Goal: Communication & Community: Ask a question

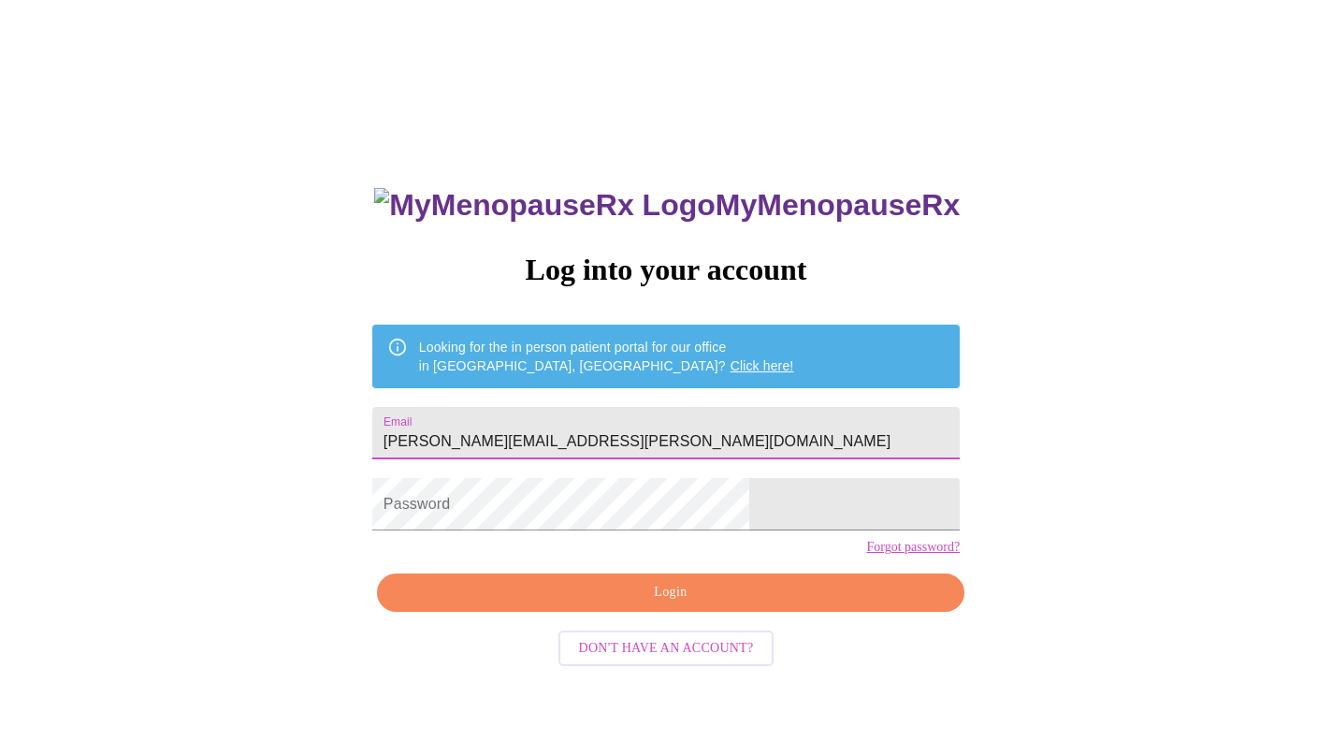
type input "[PERSON_NAME][EMAIL_ADDRESS][PERSON_NAME][DOMAIN_NAME]"
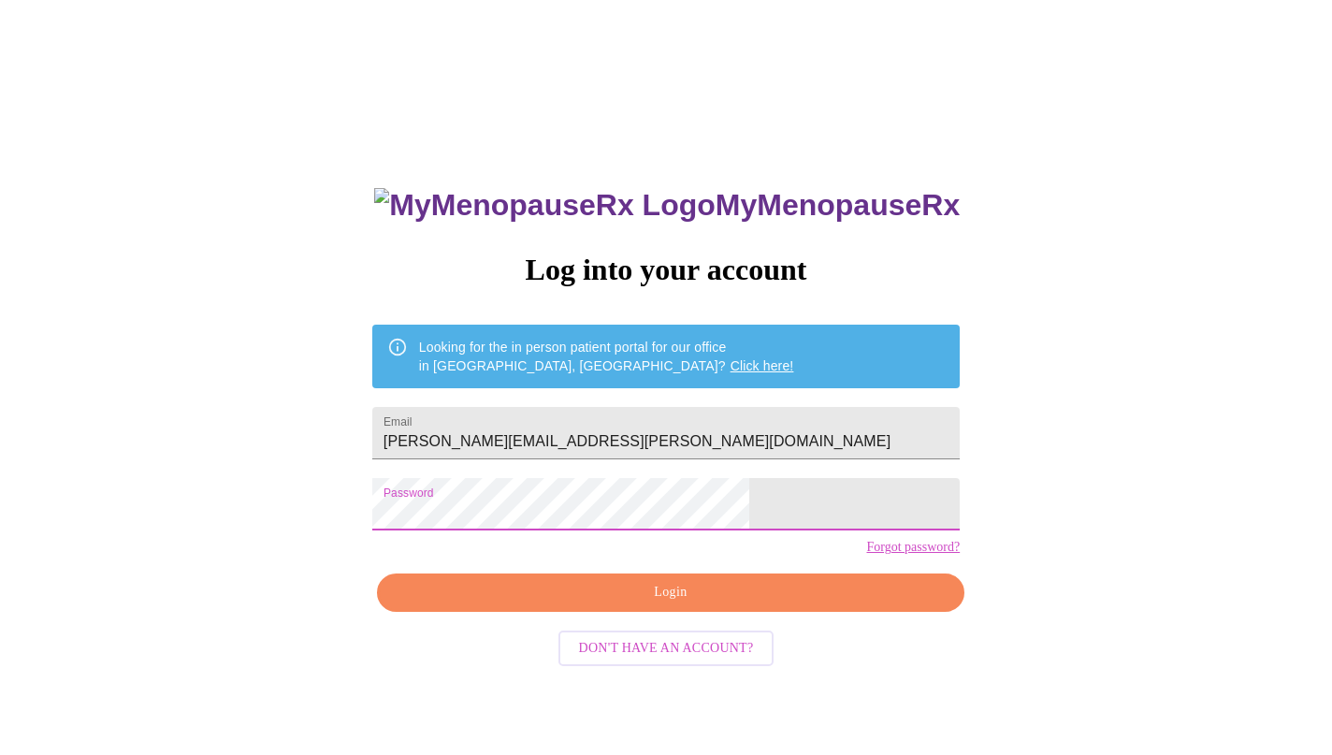
click at [612, 612] on button "Login" at bounding box center [670, 592] width 587 height 38
click at [647, 604] on span "Login" at bounding box center [671, 592] width 544 height 23
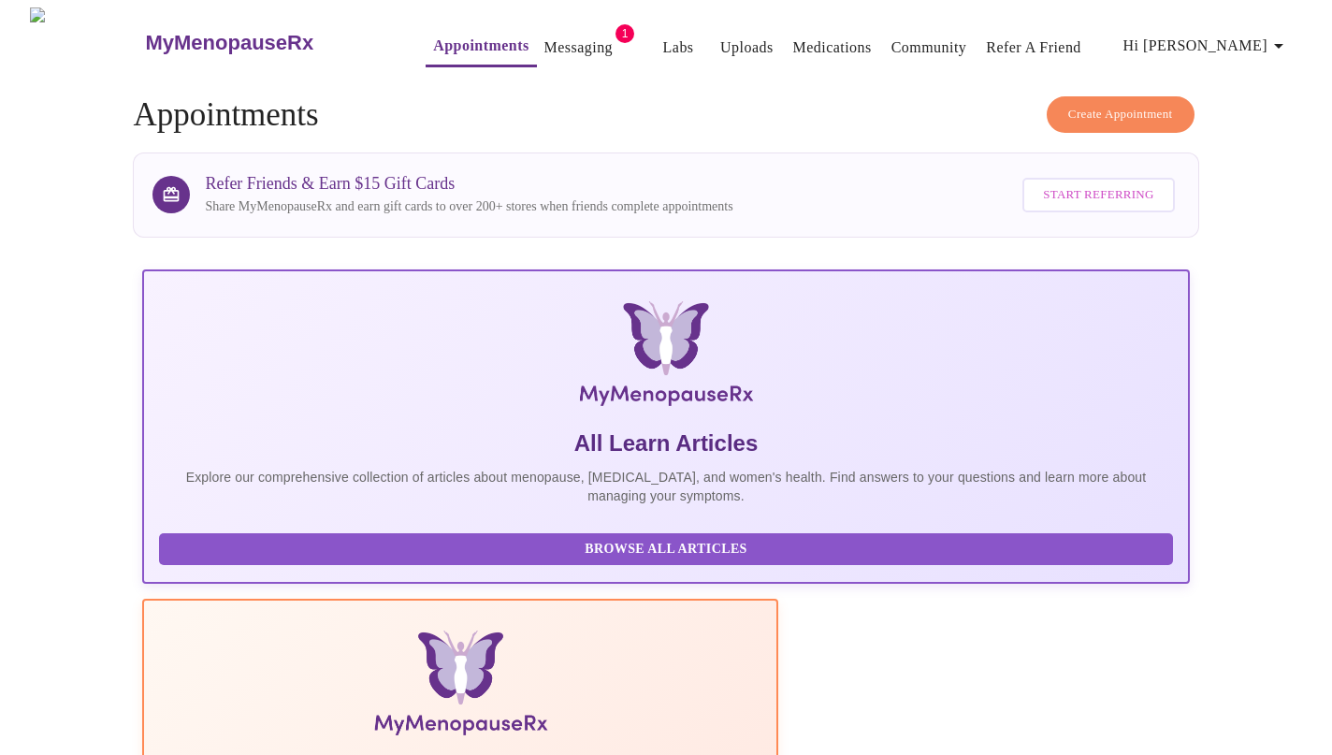
click at [558, 36] on link "Messaging" at bounding box center [578, 48] width 68 height 26
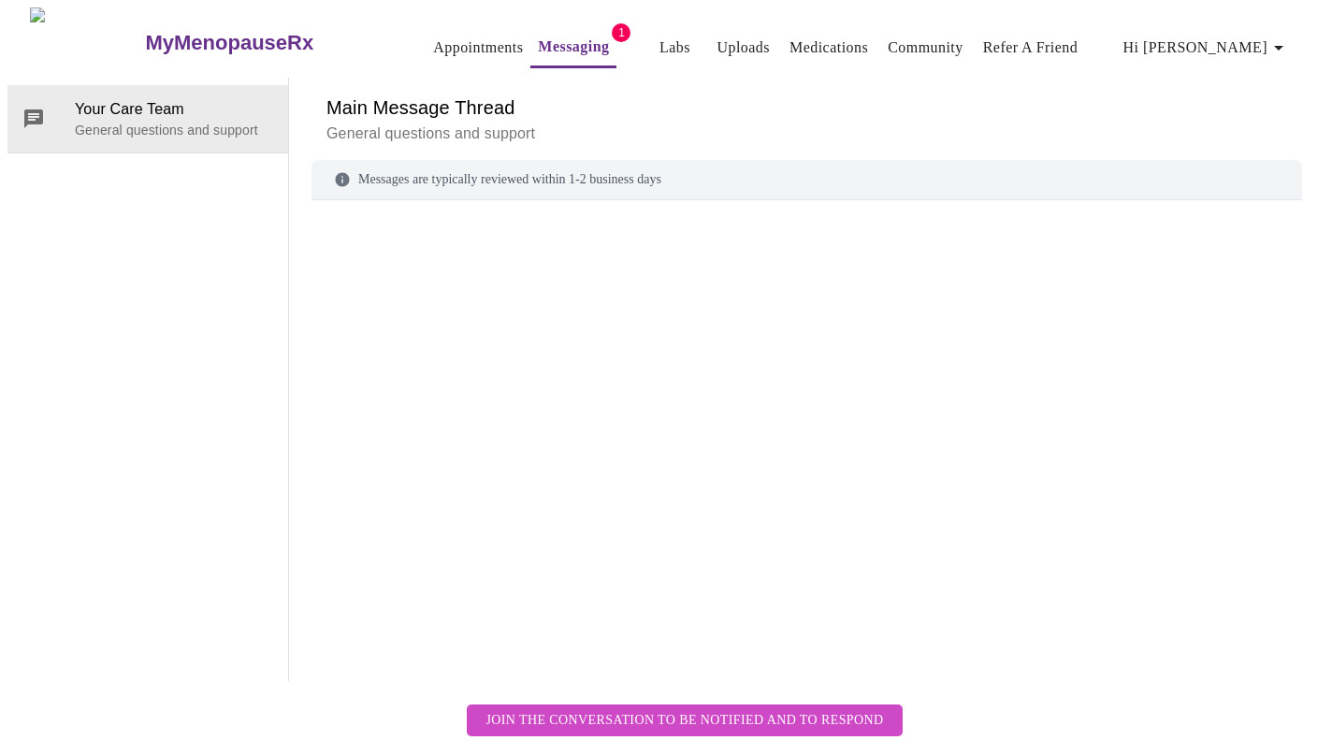
scroll to position [70, 0]
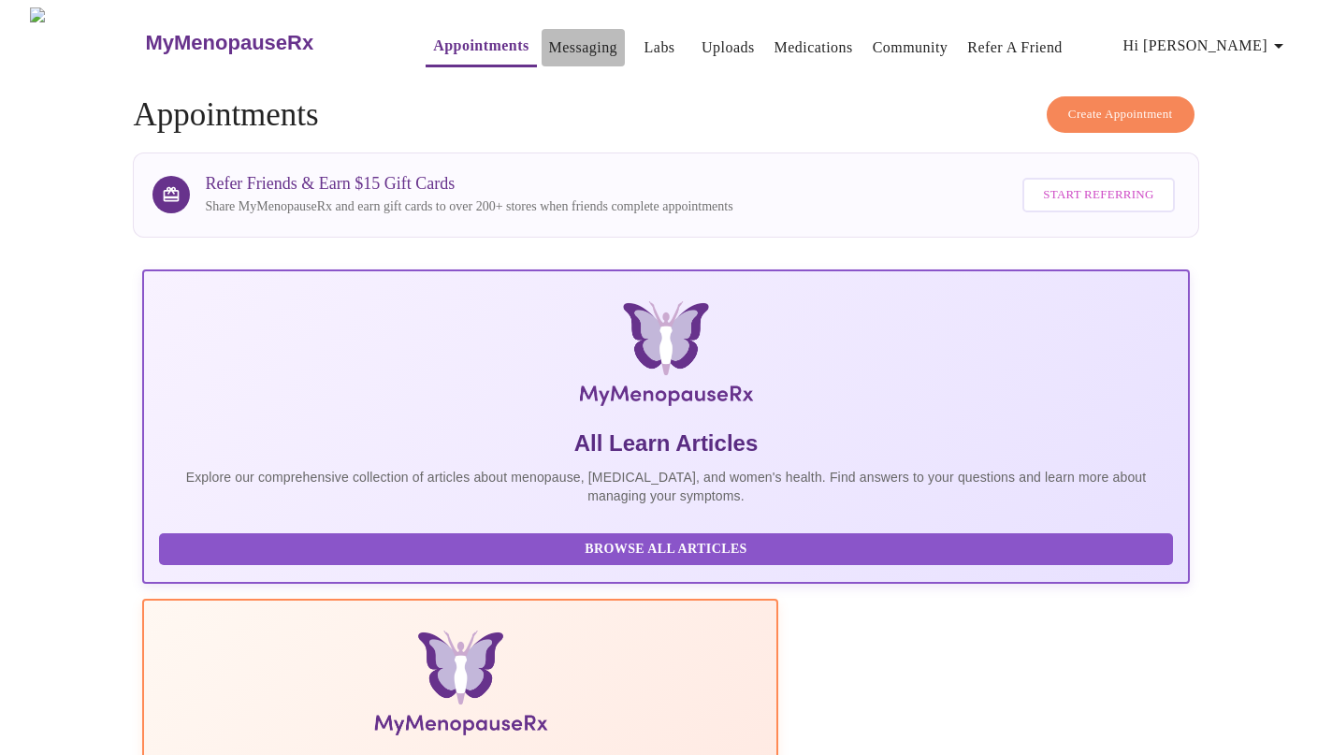
click at [549, 36] on link "Messaging" at bounding box center [583, 48] width 68 height 26
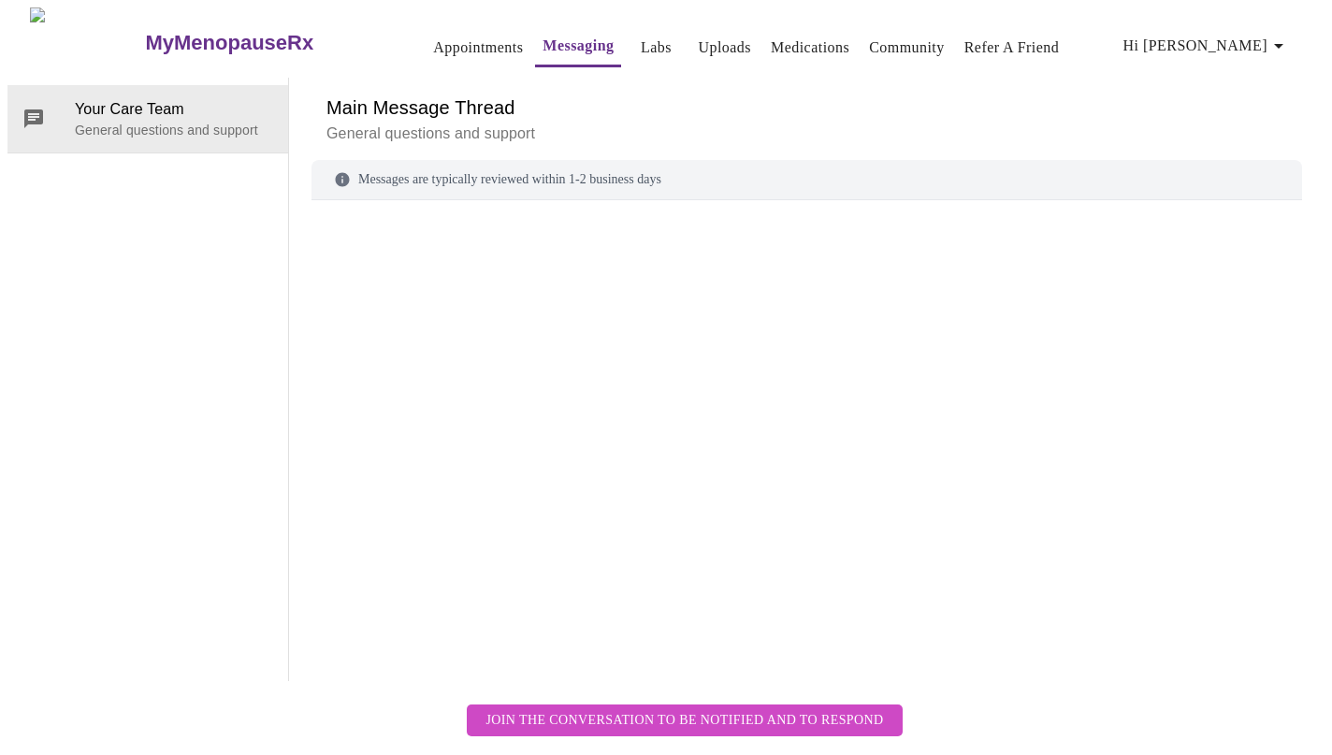
scroll to position [70, 0]
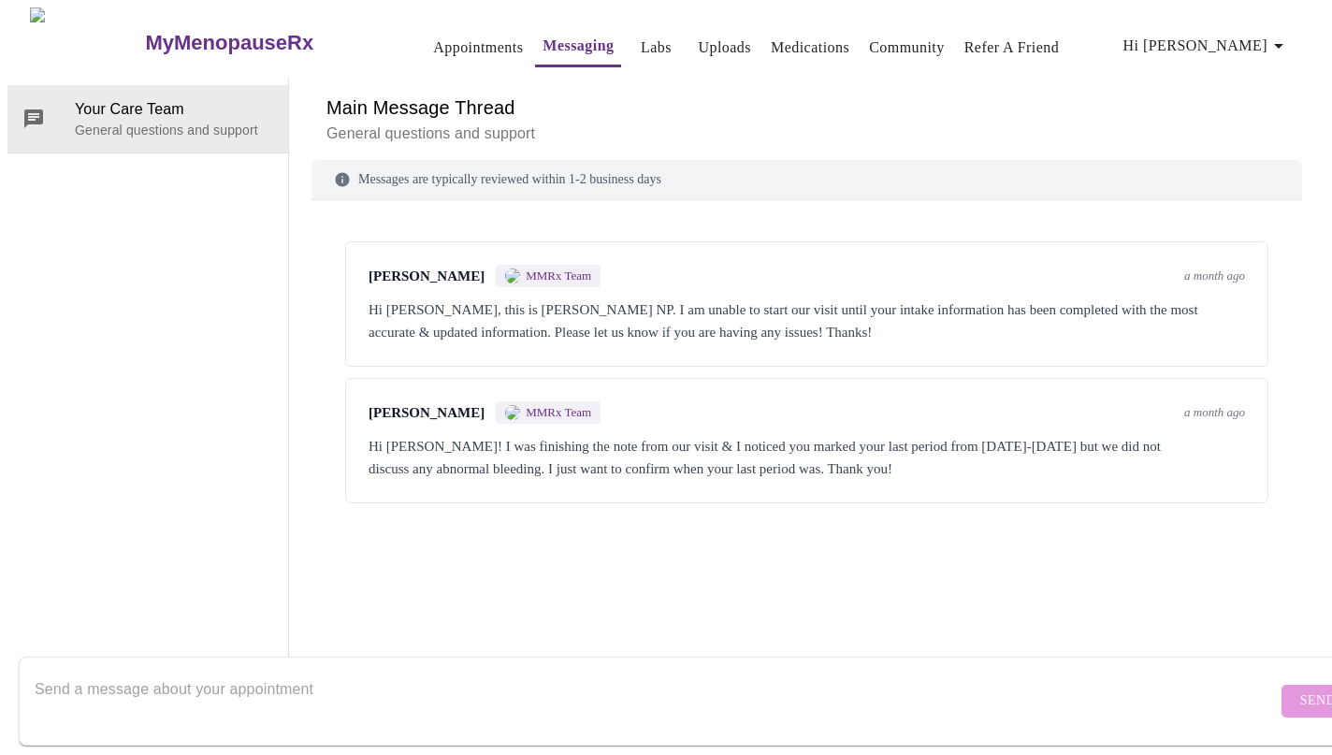
click at [335, 703] on textarea "Send a message about your appointment" at bounding box center [656, 701] width 1242 height 60
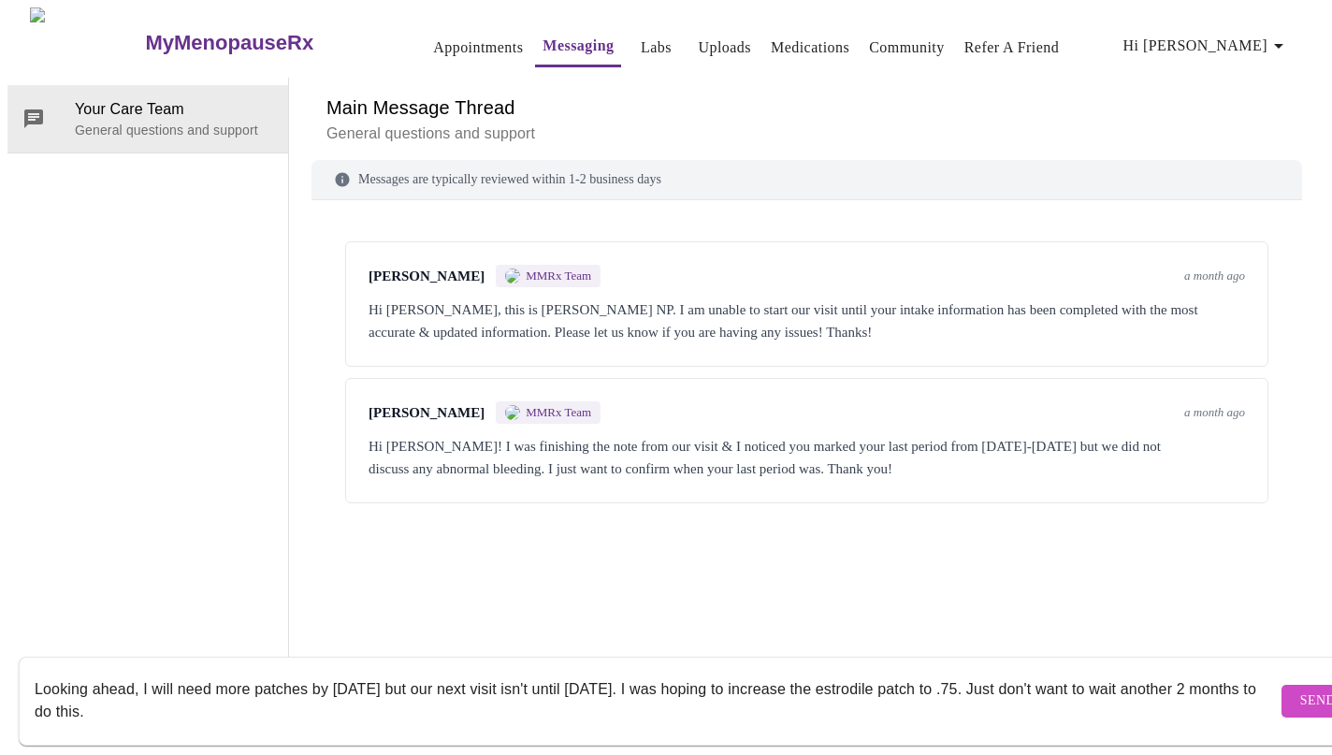
type textarea "Looking ahead, I will need more patches by [DATE] but our next visit isn't unti…"
click at [1300, 689] on span "Send" at bounding box center [1318, 700] width 36 height 23
